Goal: Task Accomplishment & Management: Use online tool/utility

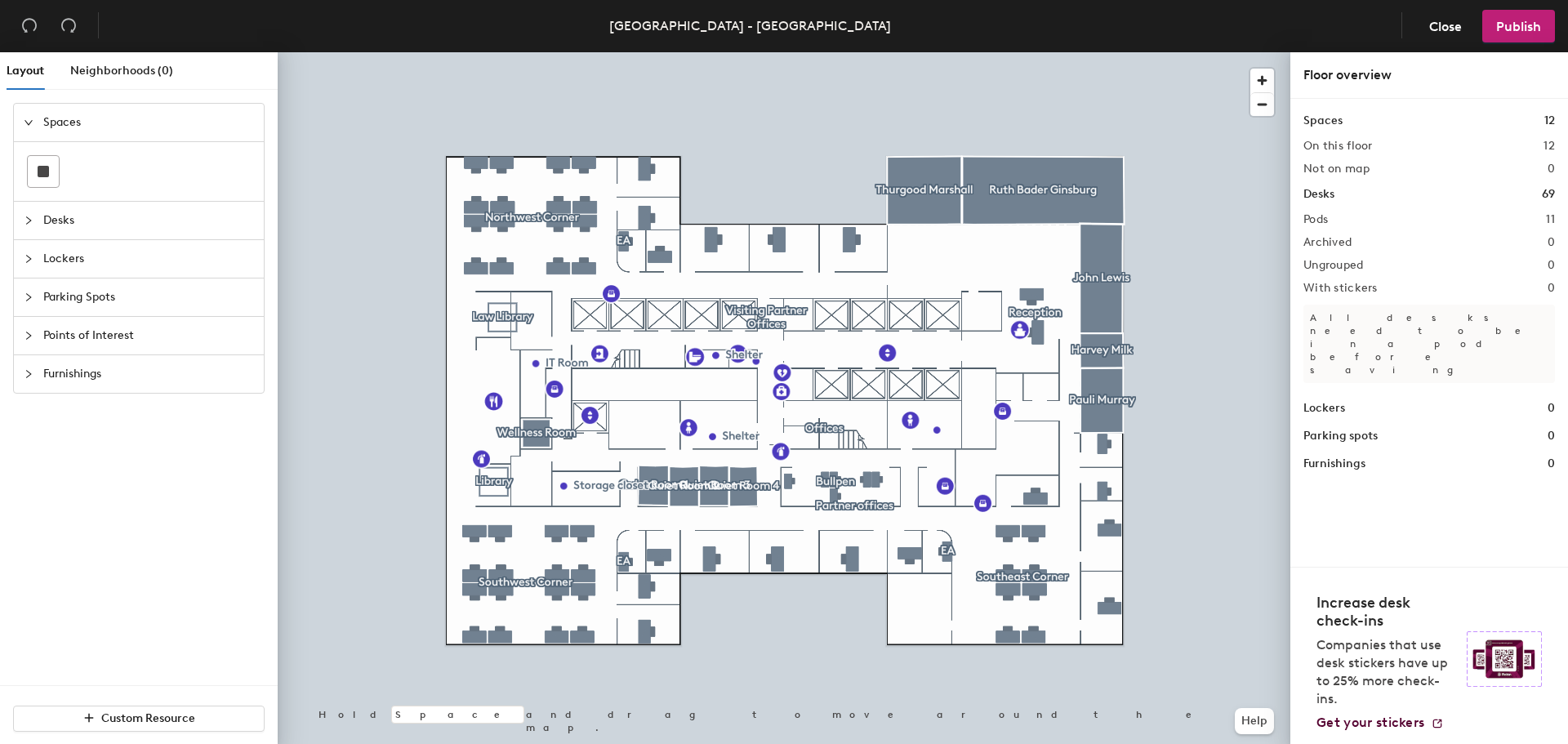
click at [844, 52] on div at bounding box center [784, 52] width 1013 height 0
click at [31, 224] on icon "collapsed" at bounding box center [28, 220] width 10 height 10
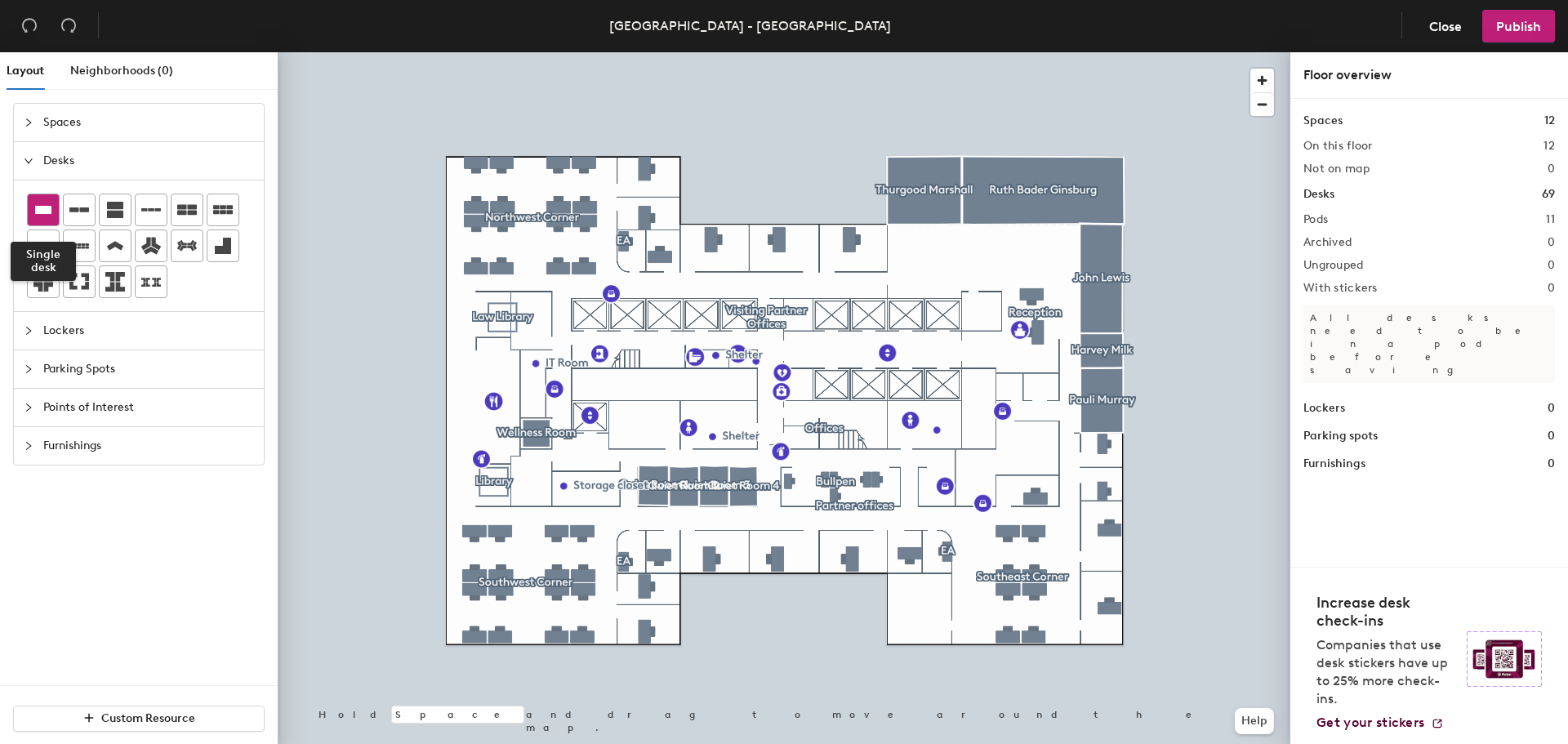
click at [42, 210] on icon at bounding box center [43, 210] width 16 height 8
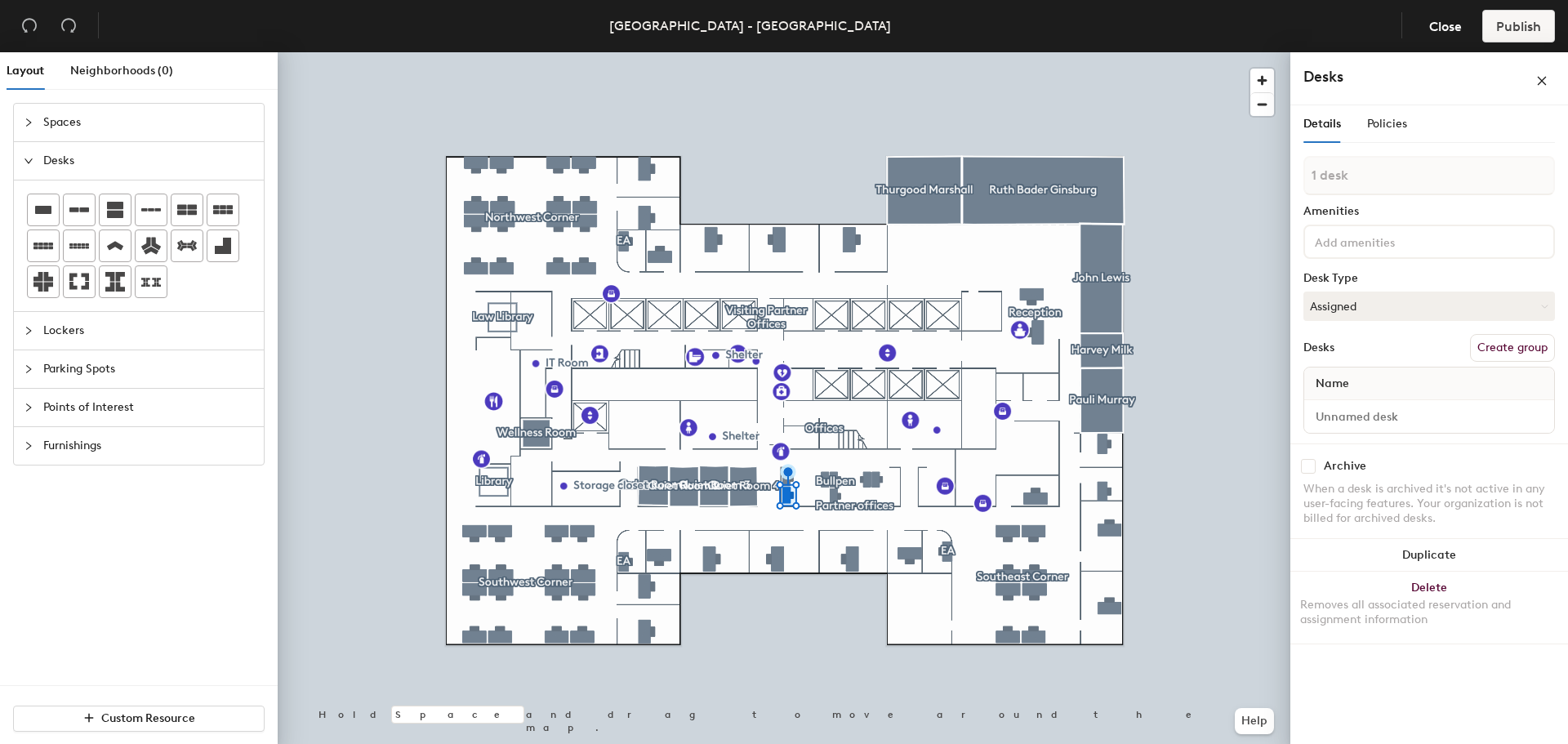
click at [1407, 245] on input at bounding box center [1385, 241] width 147 height 20
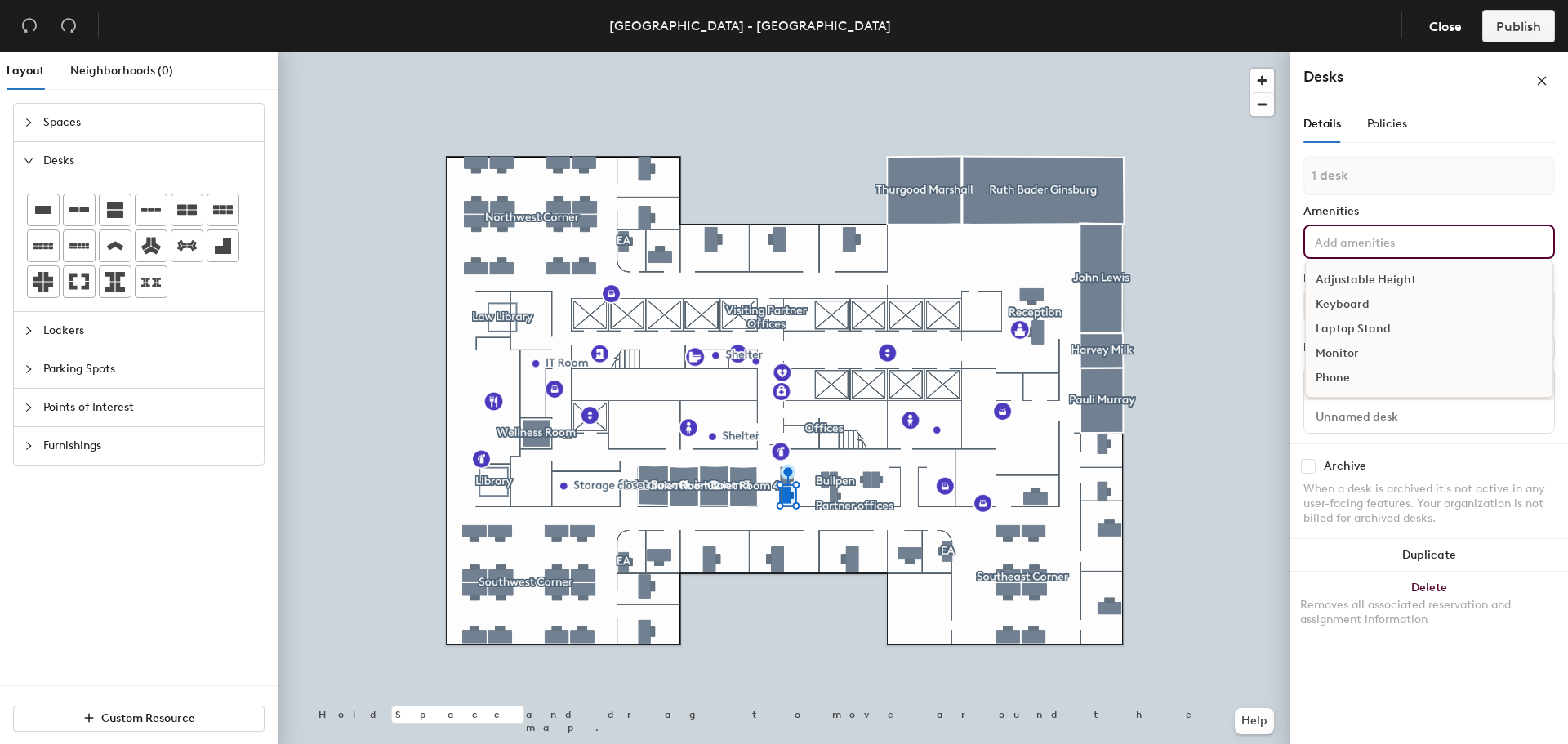
click at [1411, 275] on div "Adjustable Height" at bounding box center [1428, 279] width 246 height 24
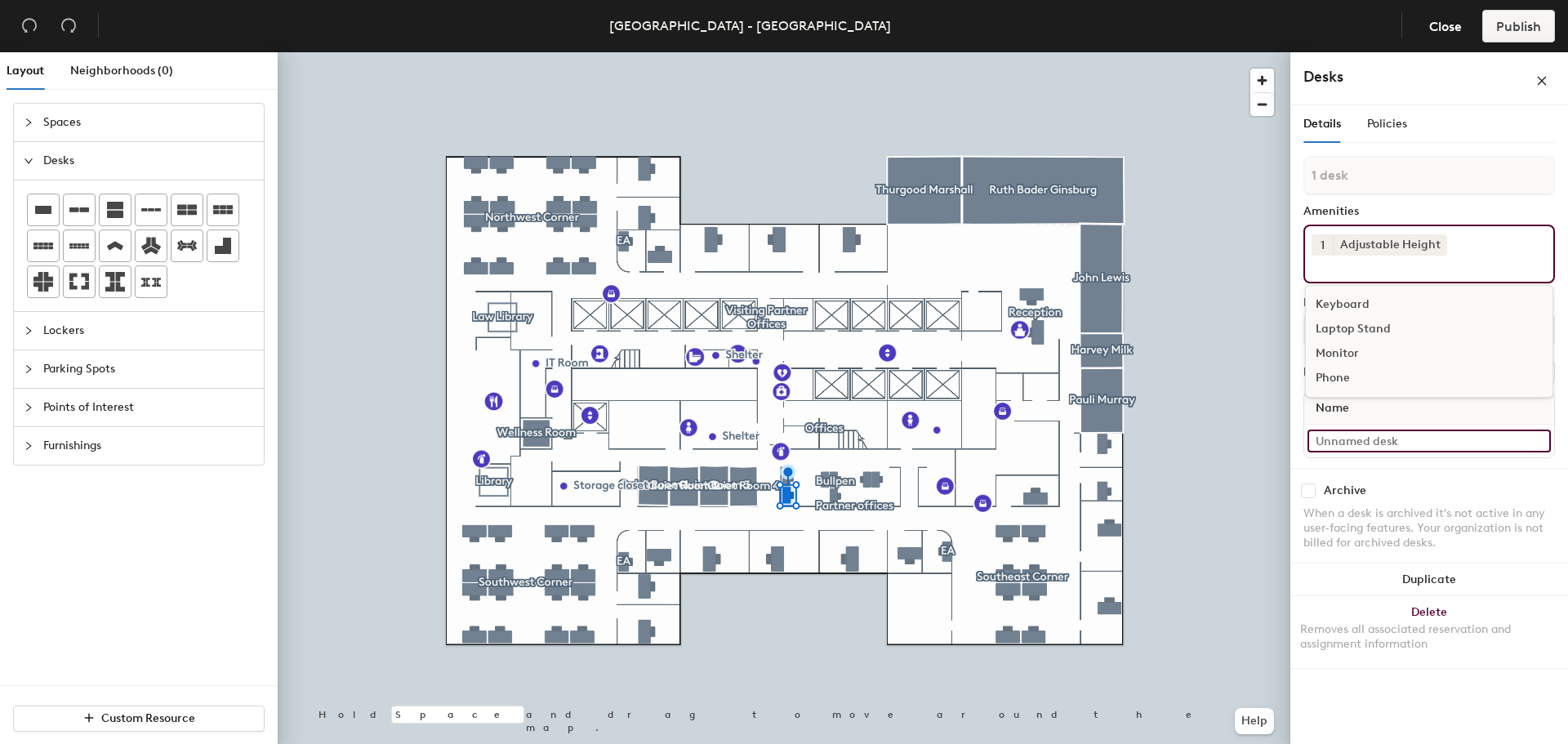
click at [1446, 440] on input at bounding box center [1429, 441] width 244 height 23
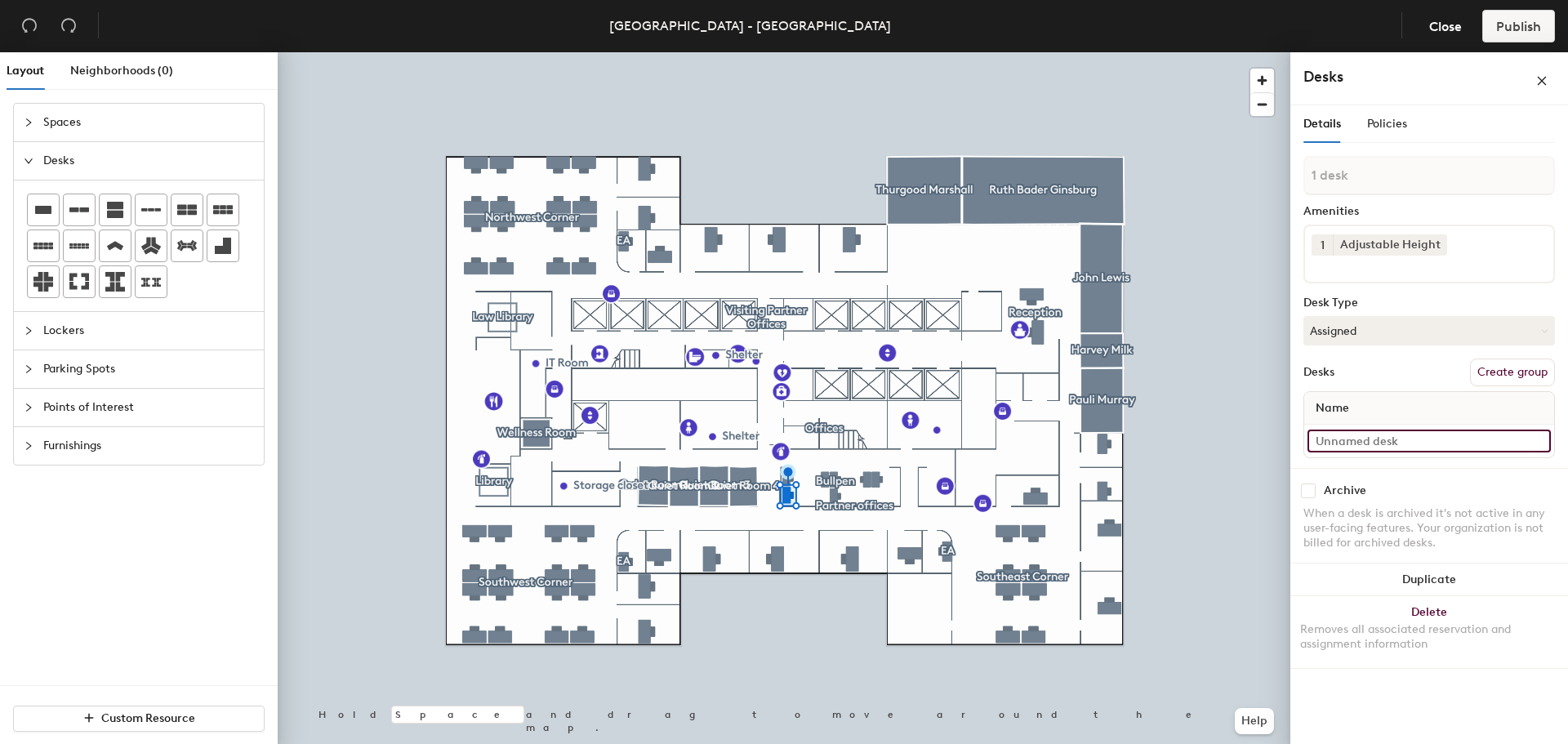
click at [1422, 445] on input at bounding box center [1429, 441] width 244 height 23
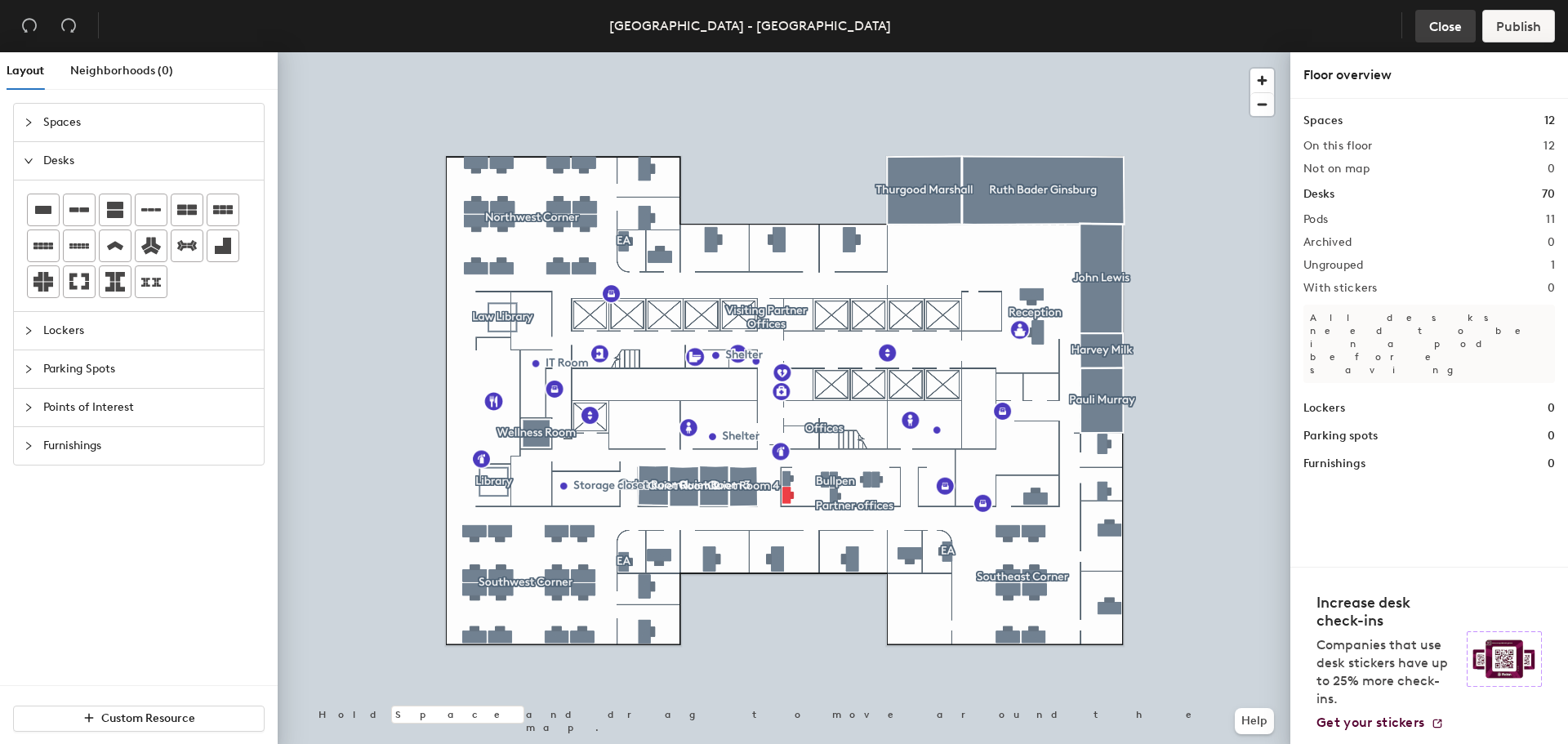
click at [1454, 21] on span "Close" at bounding box center [1445, 26] width 32 height 15
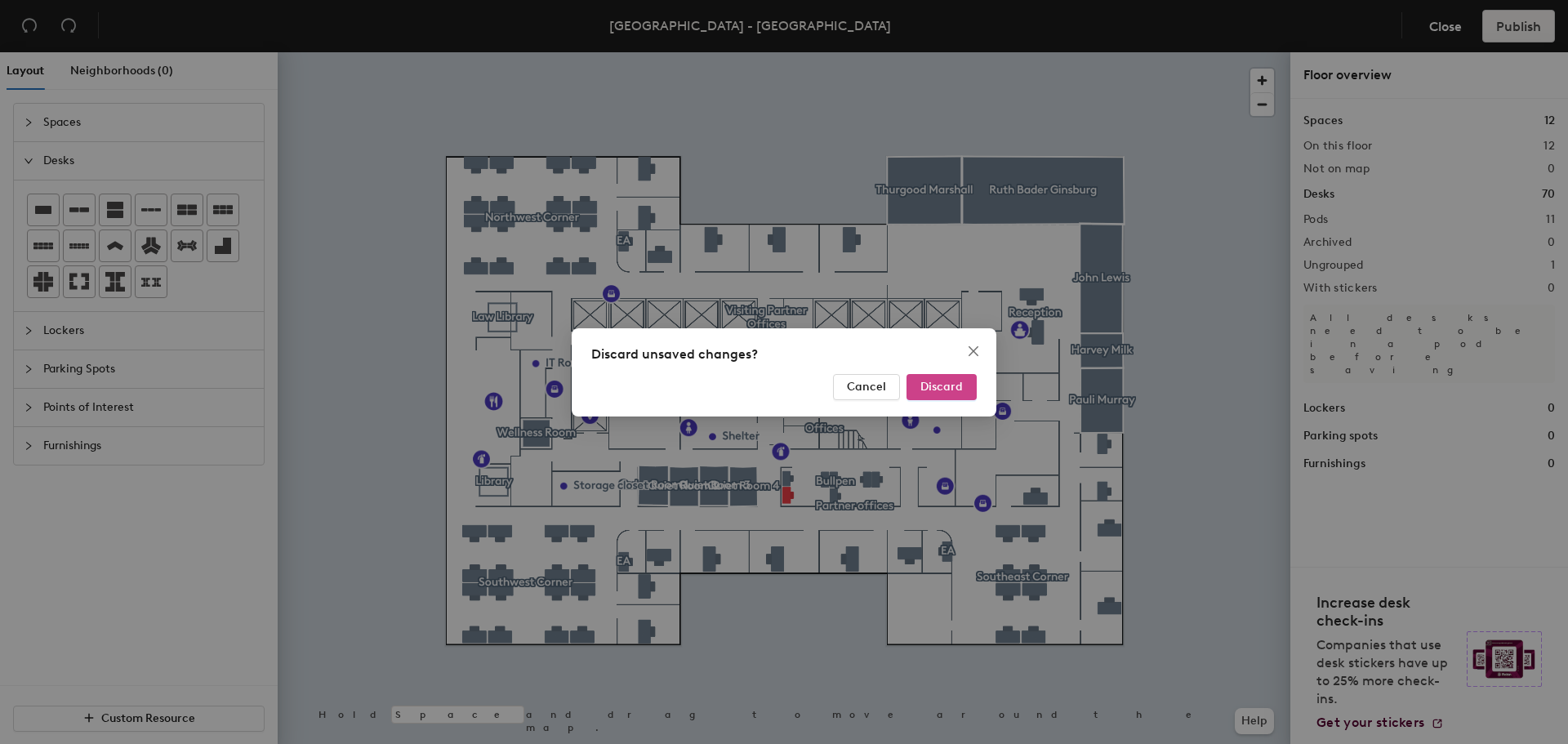
click at [964, 385] on button "Discard" at bounding box center [941, 387] width 70 height 26
